Goal: Information Seeking & Learning: Learn about a topic

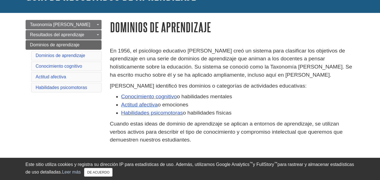
scroll to position [53, 0]
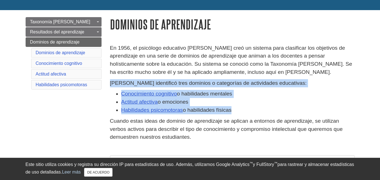
drag, startPoint x: 111, startPoint y: 83, endPoint x: 232, endPoint y: 112, distance: 124.3
click at [232, 112] on div "[PERSON_NAME] identificó tres dominios o categorías de actividades educativas: …" at bounding box center [232, 111] width 245 height 65
copy div "[PERSON_NAME] identificó tres dominios o categorías de actividades educativas: …"
click at [278, 101] on li "Actitud afectiva o emociones" at bounding box center [238, 102] width 234 height 8
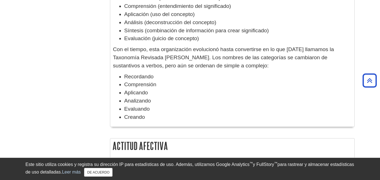
scroll to position [161, 0]
